Goal: Use online tool/utility: Utilize a website feature to perform a specific function

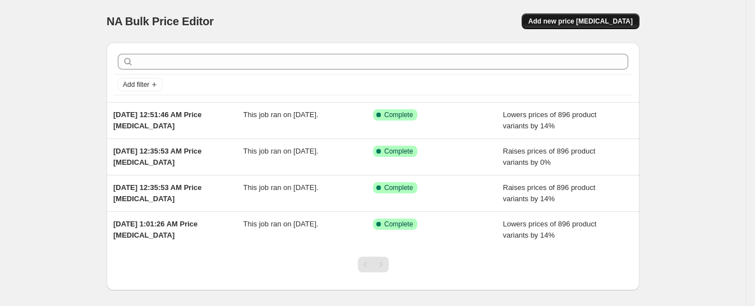
click at [620, 19] on span "Add new price [MEDICAL_DATA]" at bounding box center [580, 21] width 104 height 9
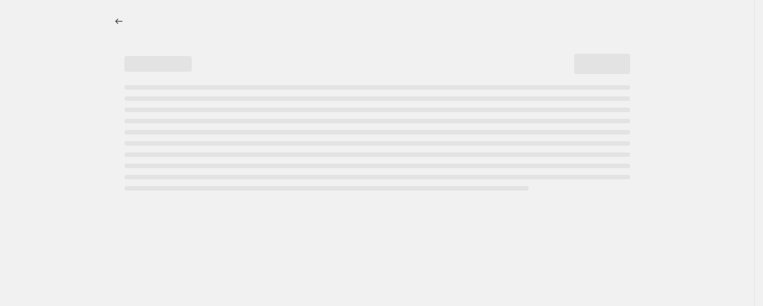
select select "percentage"
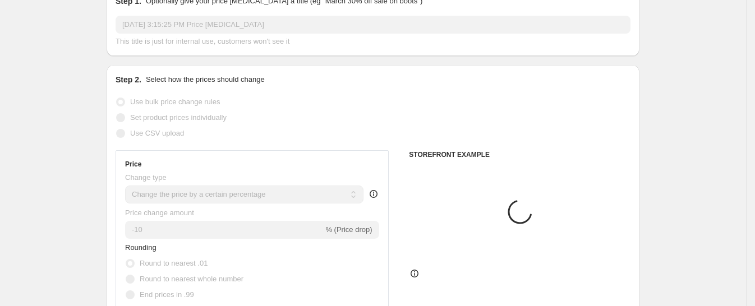
scroll to position [47, 0]
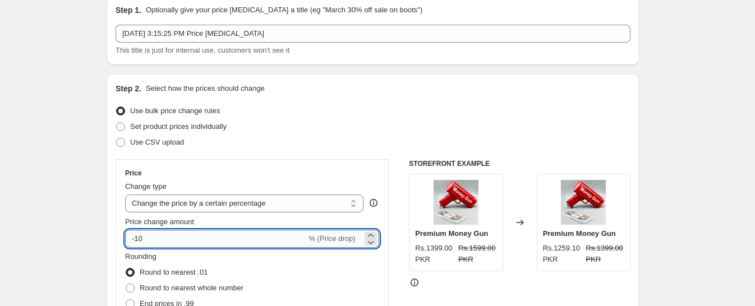
click at [186, 232] on input "-10" at bounding box center [215, 239] width 181 height 18
type input "-1"
click at [139, 243] on input "-14" at bounding box center [215, 239] width 181 height 18
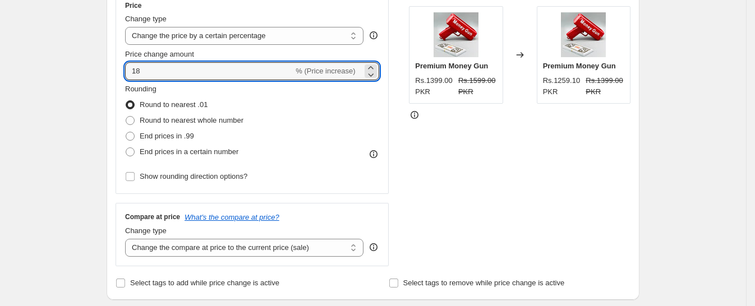
scroll to position [244, 0]
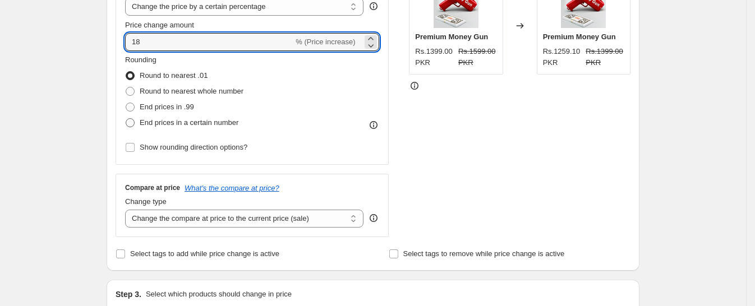
type input "18"
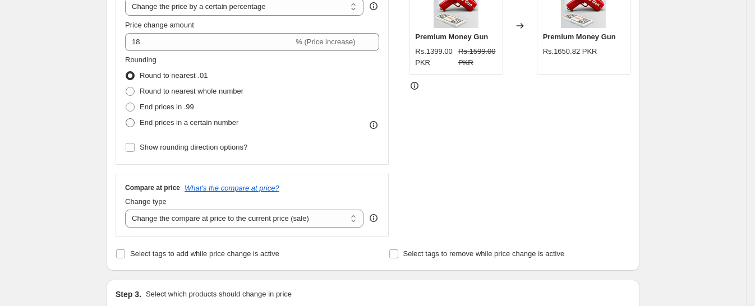
click at [134, 125] on span at bounding box center [130, 122] width 9 height 9
click at [126, 119] on input "End prices in a certain number" at bounding box center [126, 118] width 1 height 1
radio input "true"
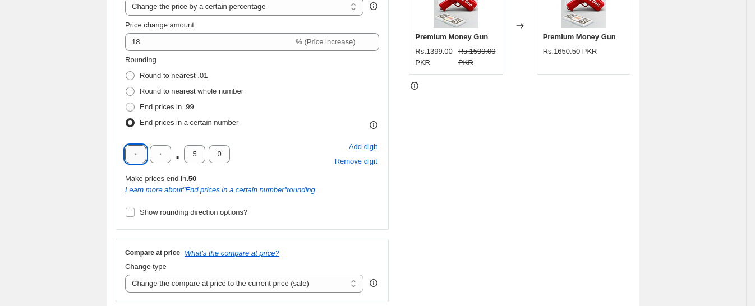
click at [144, 156] on input "text" at bounding box center [135, 154] width 21 height 18
type input "9"
type input "0"
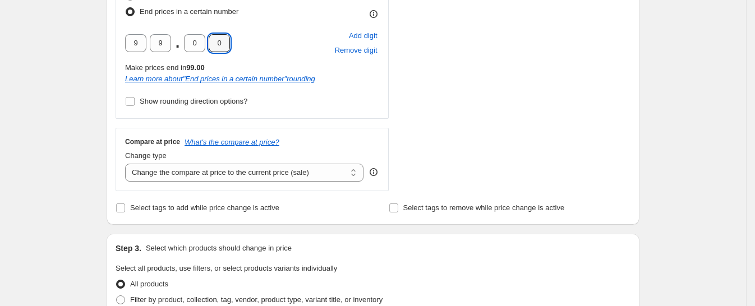
scroll to position [369, 0]
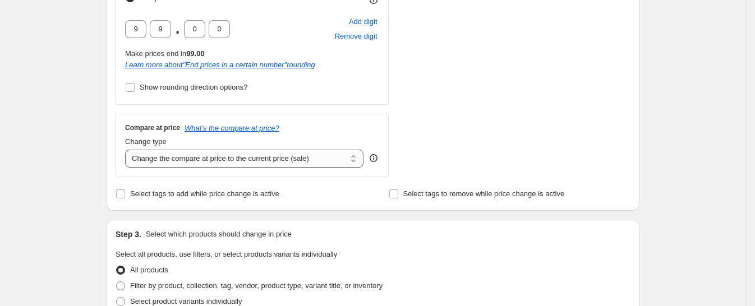
click at [280, 163] on select "Change the compare at price to the current price (sale) Change the compare at p…" at bounding box center [244, 159] width 238 height 18
select select "pp"
click at [129, 150] on select "Change the compare at price to the current price (sale) Change the compare at p…" at bounding box center [244, 159] width 238 height 18
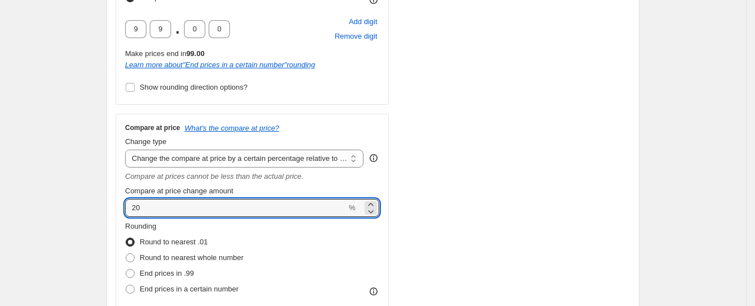
drag, startPoint x: 146, startPoint y: 207, endPoint x: 124, endPoint y: 207, distance: 22.4
click at [124, 207] on div "Compare at price What's the compare at price? Change type Change the compare at…" at bounding box center [252, 223] width 273 height 218
type input "18"
click at [133, 287] on span at bounding box center [130, 289] width 9 height 9
click at [126, 285] on input "End prices in a certain number" at bounding box center [126, 285] width 1 height 1
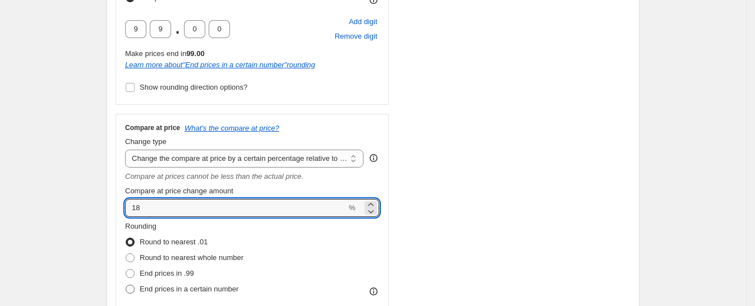
radio input "true"
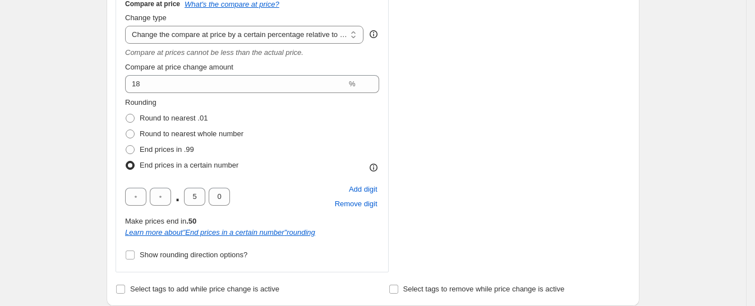
scroll to position [501, 0]
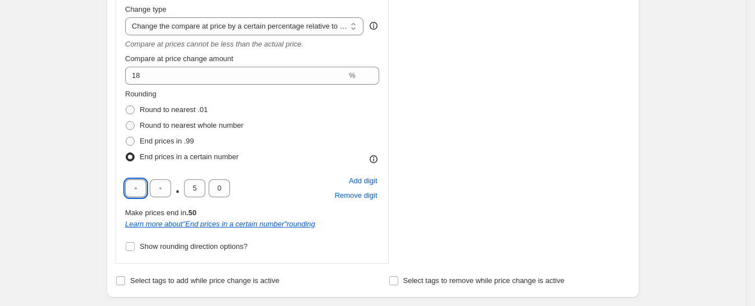
click at [133, 190] on input "text" at bounding box center [135, 188] width 21 height 18
type input "9"
type input "0"
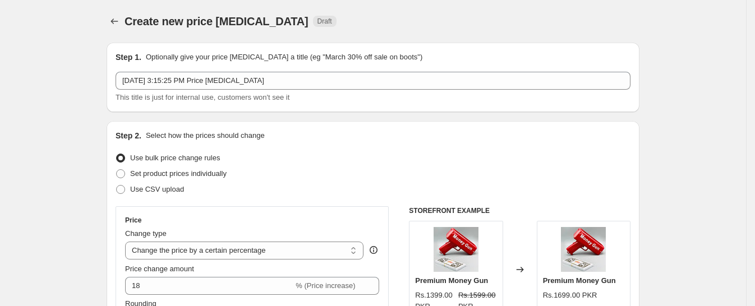
scroll to position [1110, 0]
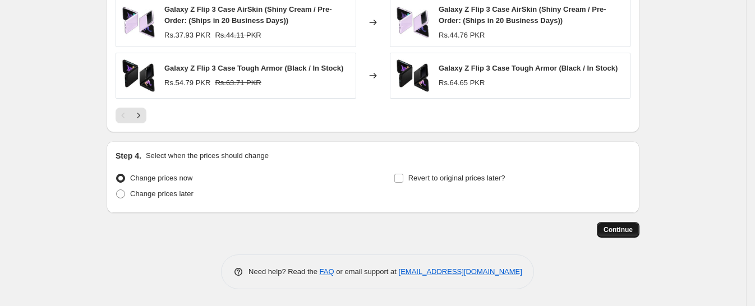
click at [617, 230] on span "Continue" at bounding box center [617, 229] width 29 height 9
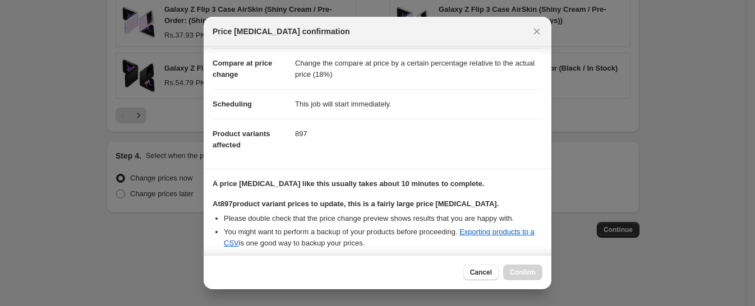
scroll to position [159, 0]
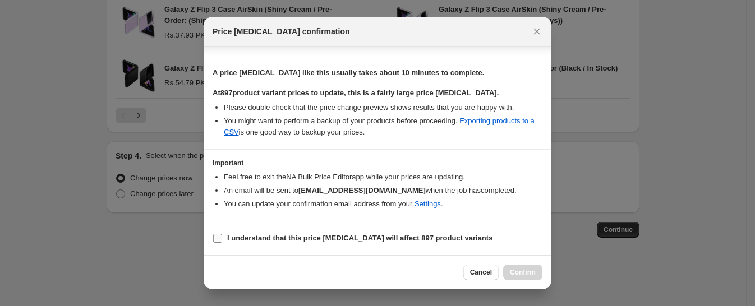
click at [220, 230] on label "I understand that this price [MEDICAL_DATA] will affect 897 product variants" at bounding box center [353, 238] width 280 height 16
click at [220, 234] on input "I understand that this price [MEDICAL_DATA] will affect 897 product variants" at bounding box center [217, 238] width 9 height 9
checkbox input "true"
click at [523, 267] on button "Confirm" at bounding box center [522, 273] width 39 height 16
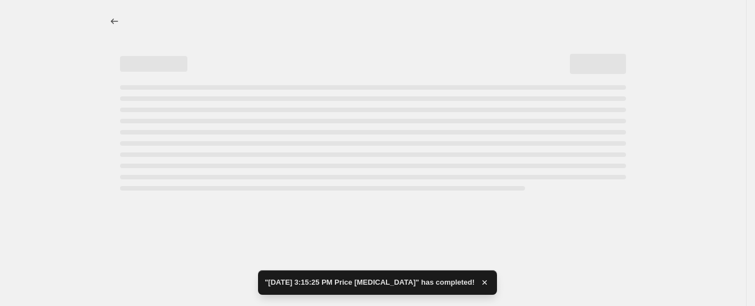
select select "percentage"
select select "pp"
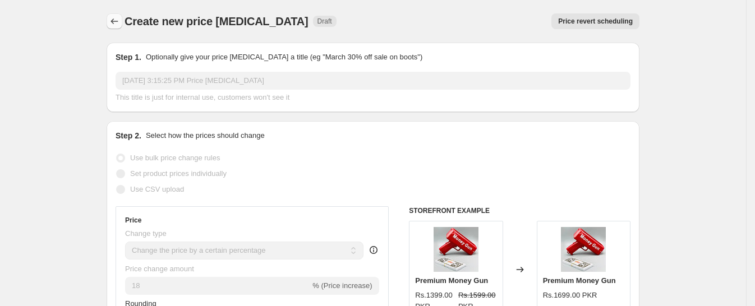
click at [115, 20] on icon "Price change jobs" at bounding box center [114, 21] width 11 height 11
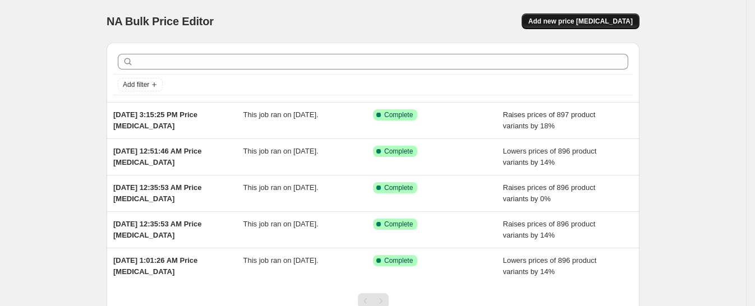
click at [607, 15] on button "Add new price [MEDICAL_DATA]" at bounding box center [580, 21] width 118 height 16
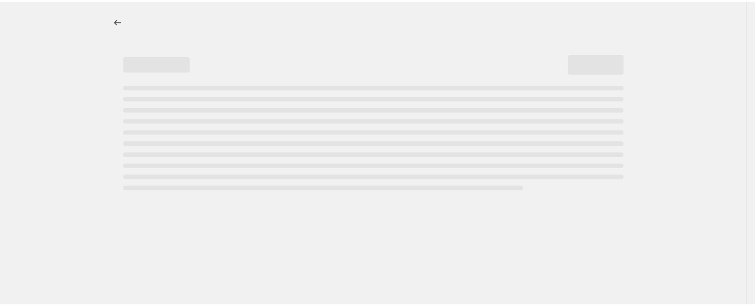
select select "percentage"
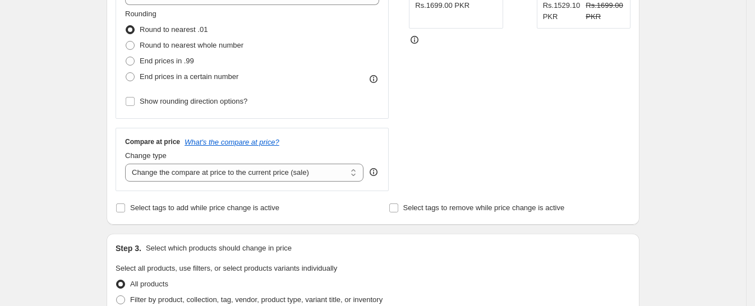
scroll to position [263, 0]
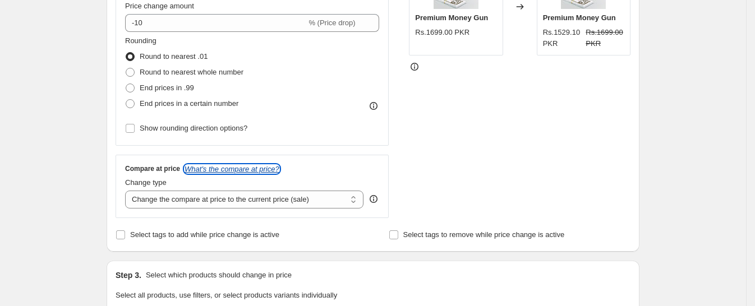
click at [233, 167] on icon "What's the compare at price?" at bounding box center [231, 169] width 95 height 8
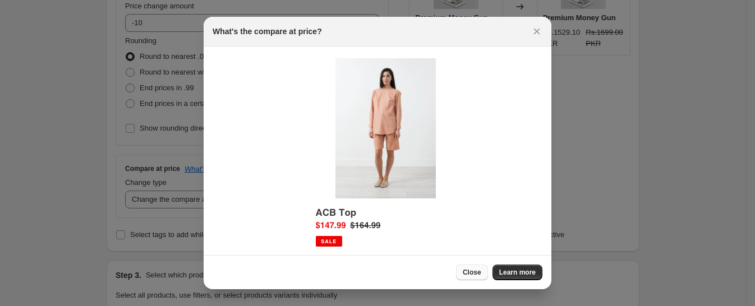
click at [469, 266] on button "Close" at bounding box center [472, 273] width 32 height 16
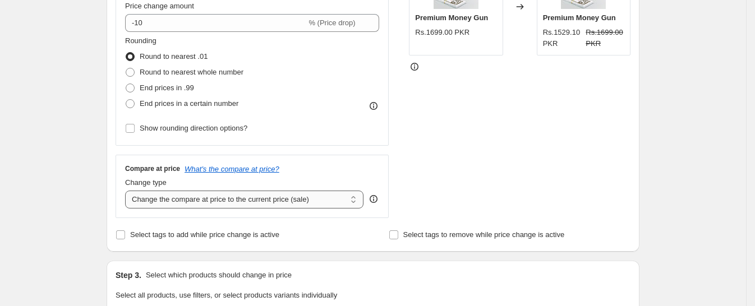
click at [274, 198] on select "Change the compare at price to the current price (sale) Change the compare at p…" at bounding box center [244, 200] width 238 height 18
click at [129, 191] on select "Change the compare at price to the current price (sale) Change the compare at p…" at bounding box center [244, 200] width 238 height 18
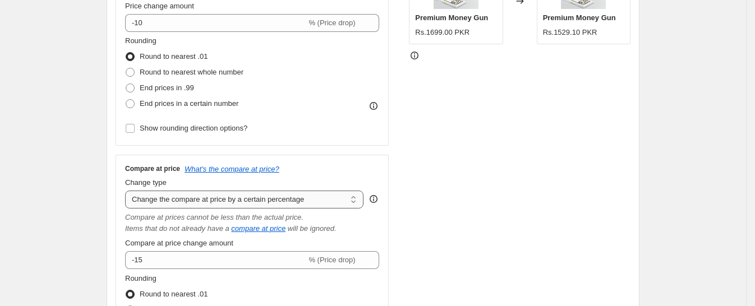
click at [287, 200] on select "Change the compare at price to the current price (sale) Change the compare at p…" at bounding box center [244, 200] width 238 height 18
select select "pp"
click at [129, 191] on select "Change the compare at price to the current price (sale) Change the compare at p…" at bounding box center [244, 200] width 238 height 18
type input "20"
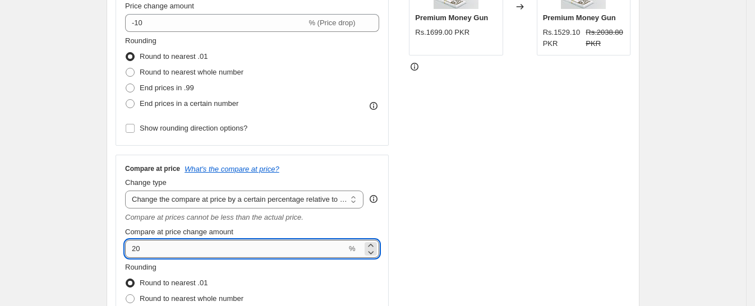
click at [168, 253] on input "20" at bounding box center [235, 249] width 221 height 18
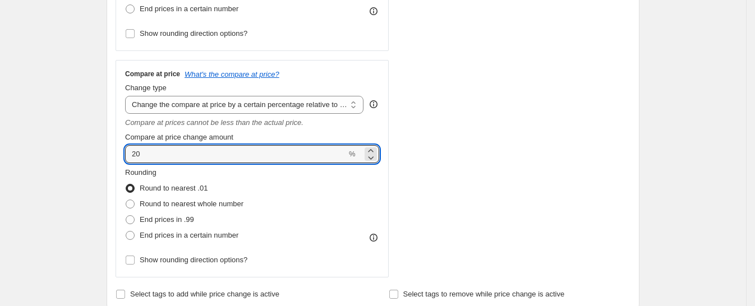
scroll to position [360, 0]
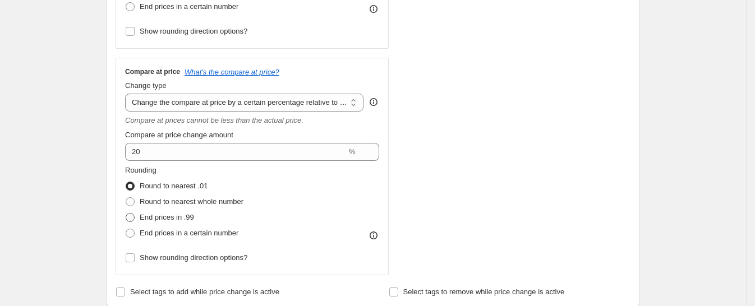
click at [135, 216] on span at bounding box center [130, 218] width 10 height 10
click at [126, 214] on input "End prices in .99" at bounding box center [126, 213] width 1 height 1
radio input "true"
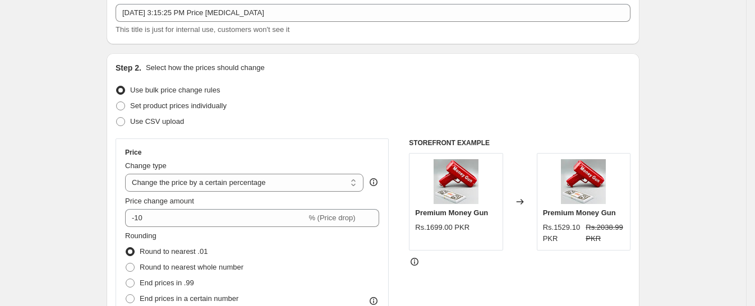
scroll to position [78, 0]
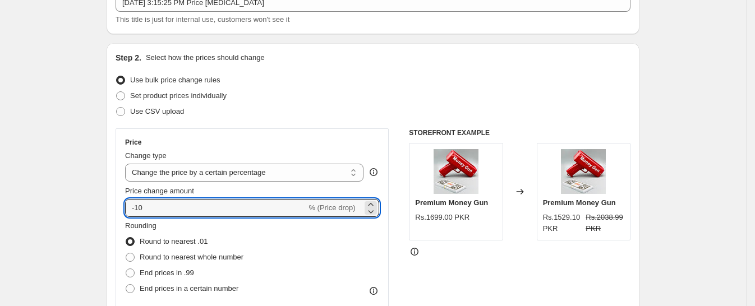
drag, startPoint x: 153, startPoint y: 209, endPoint x: 78, endPoint y: 202, distance: 74.9
type input "0"
click at [424, 89] on div "Set product prices individually" at bounding box center [373, 96] width 515 height 16
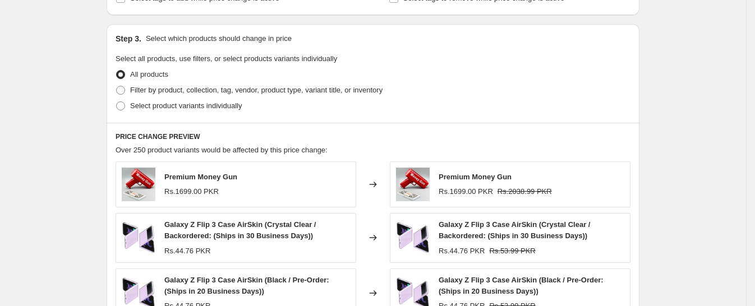
scroll to position [933, 0]
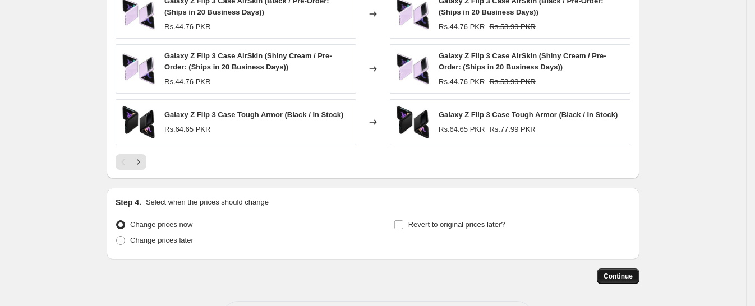
click at [607, 281] on button "Continue" at bounding box center [618, 277] width 43 height 16
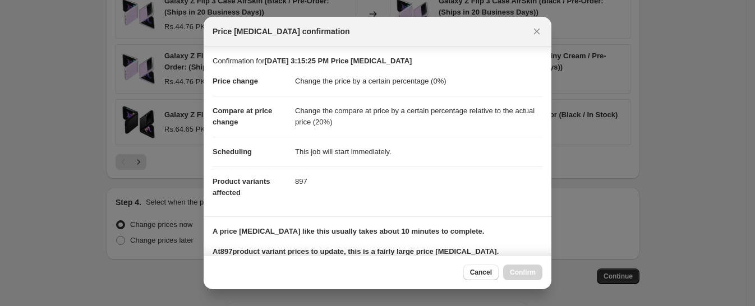
scroll to position [159, 0]
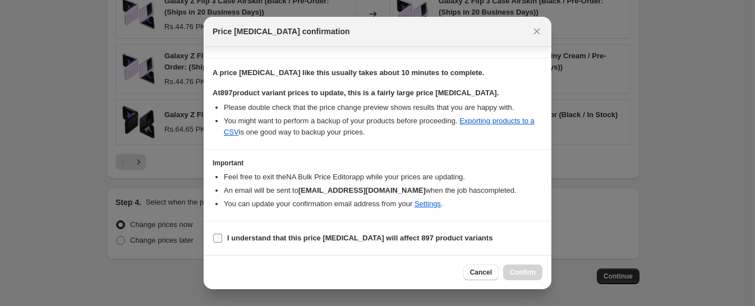
click at [218, 235] on input "I understand that this price [MEDICAL_DATA] will affect 897 product variants" at bounding box center [217, 238] width 9 height 9
checkbox input "true"
click at [519, 272] on span "Confirm" at bounding box center [523, 272] width 26 height 9
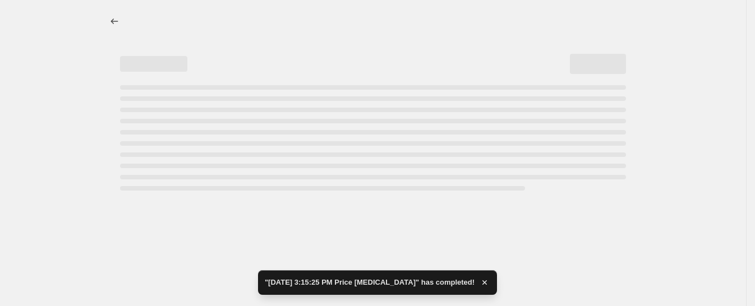
select select "percentage"
select select "pp"
